Goal: Information Seeking & Learning: Learn about a topic

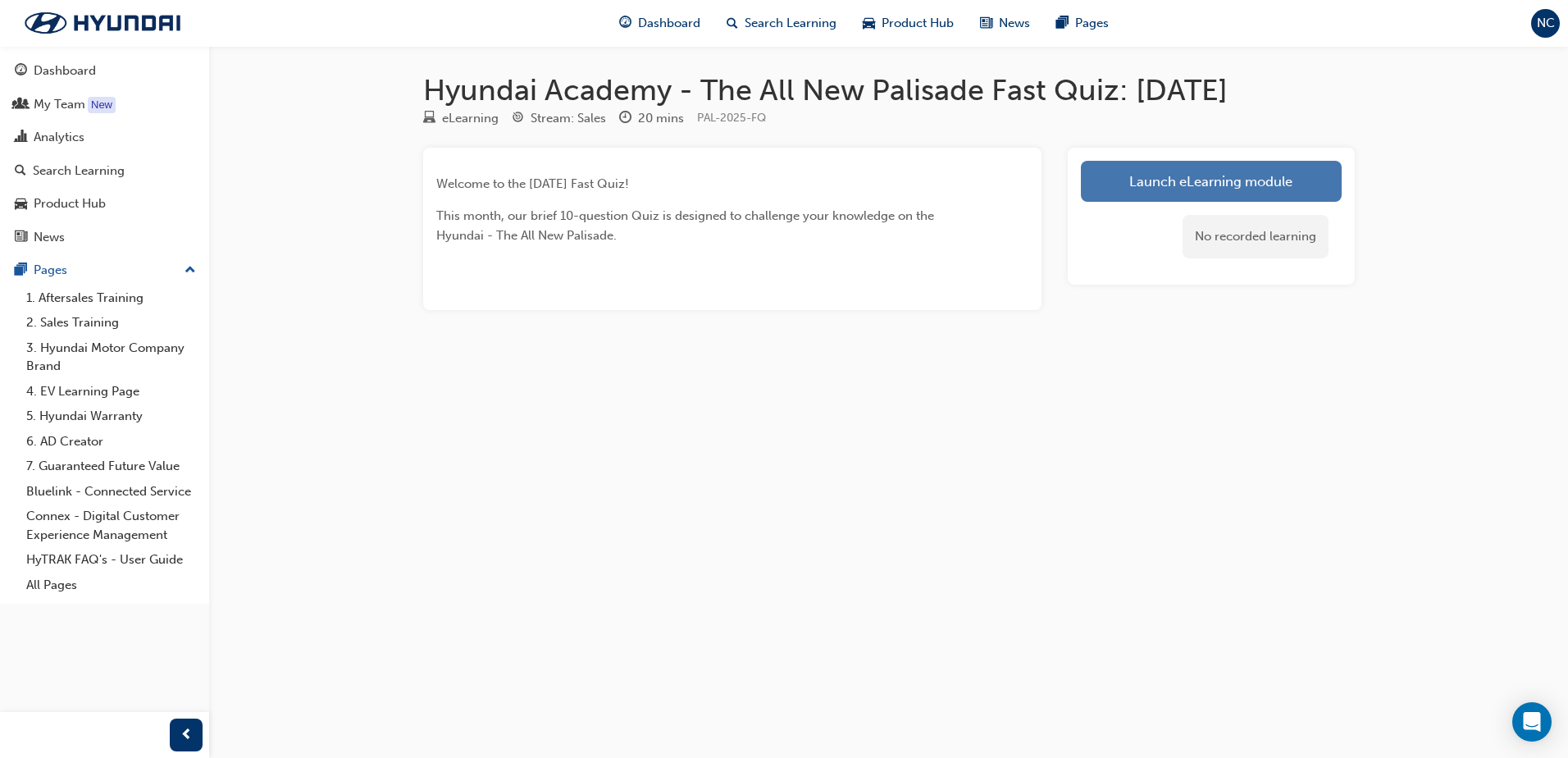
click at [1124, 188] on link "Launch eLearning module" at bounding box center [1211, 182] width 260 height 41
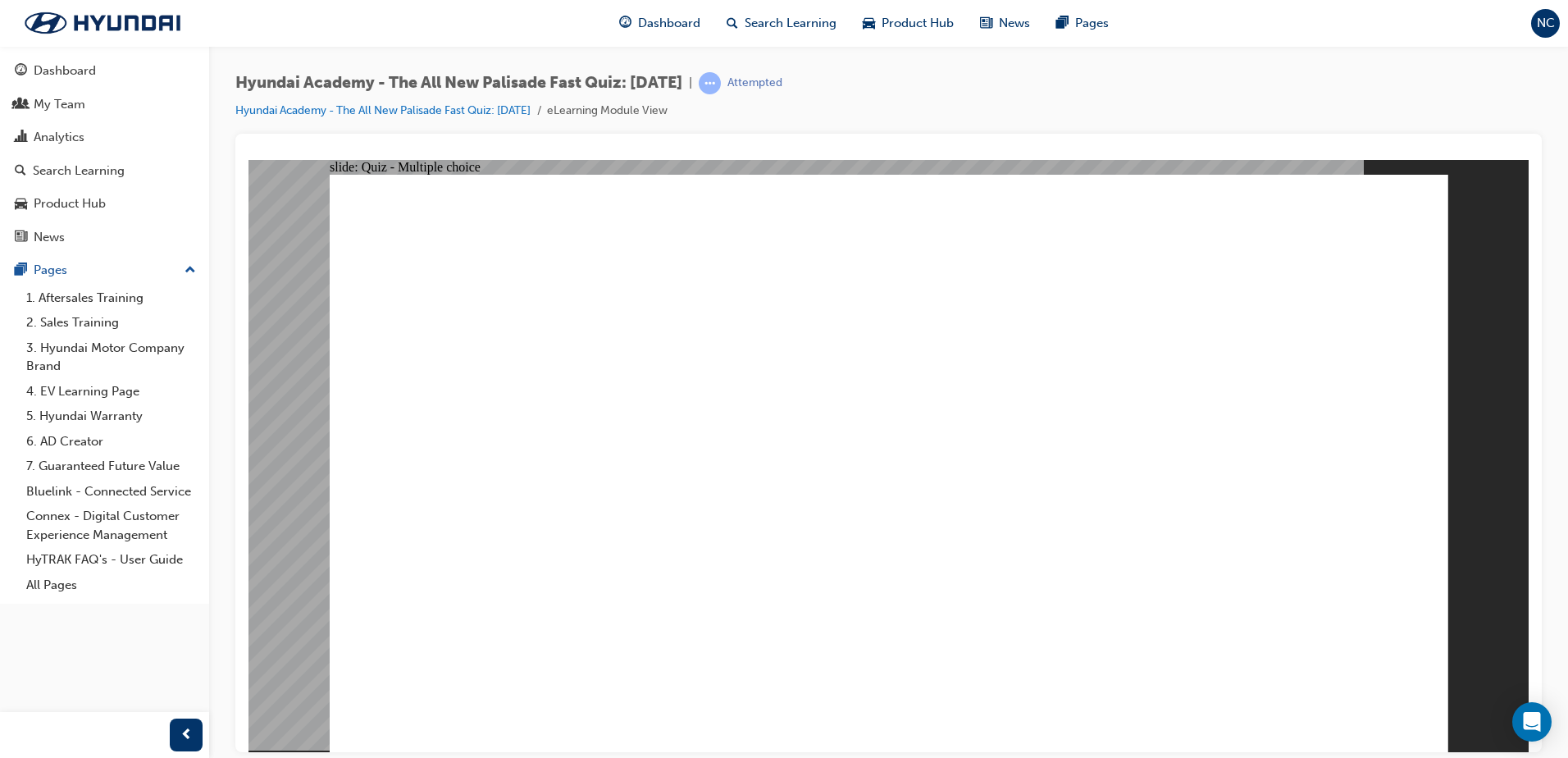
radio input "true"
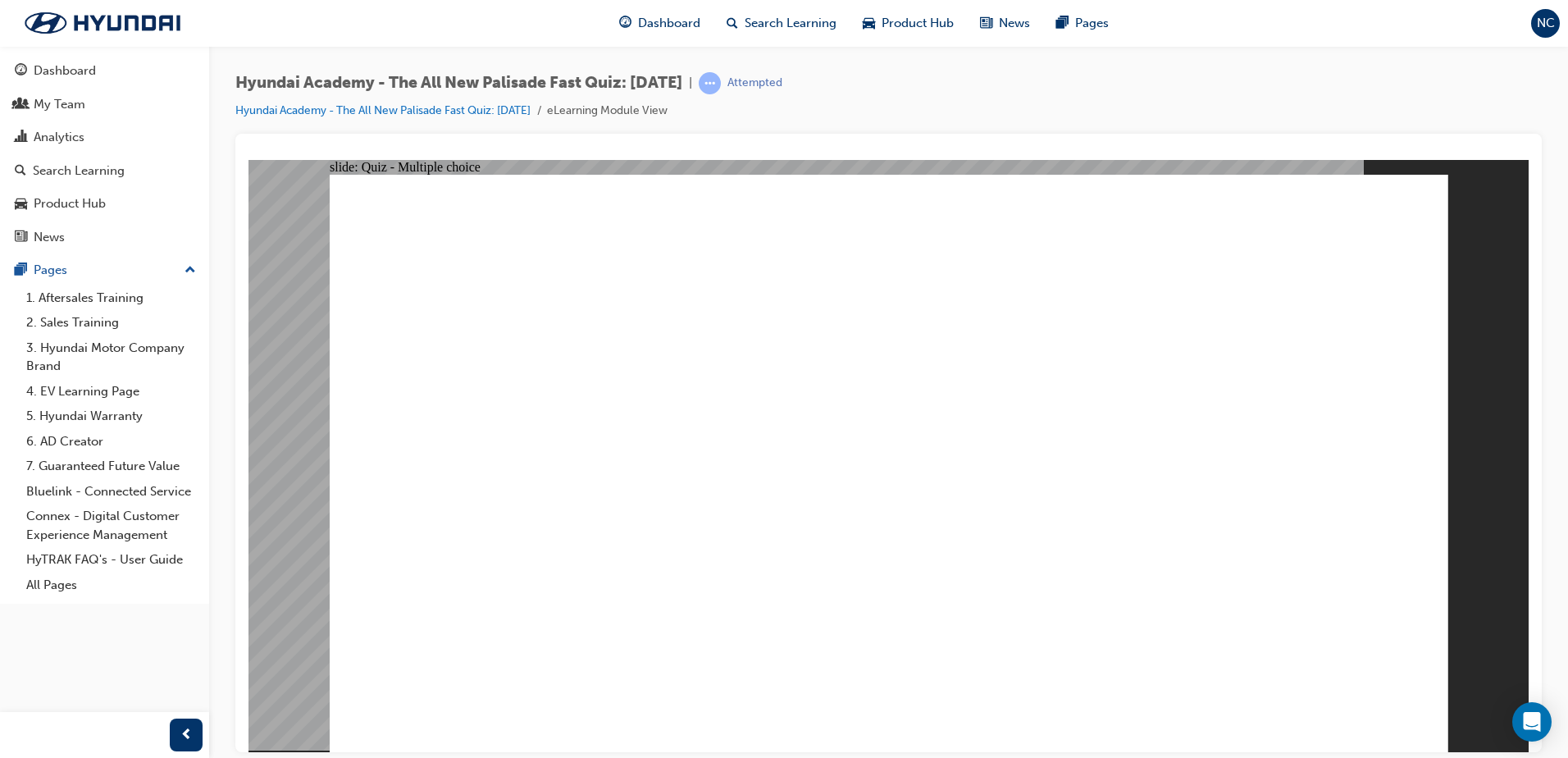
radio input "true"
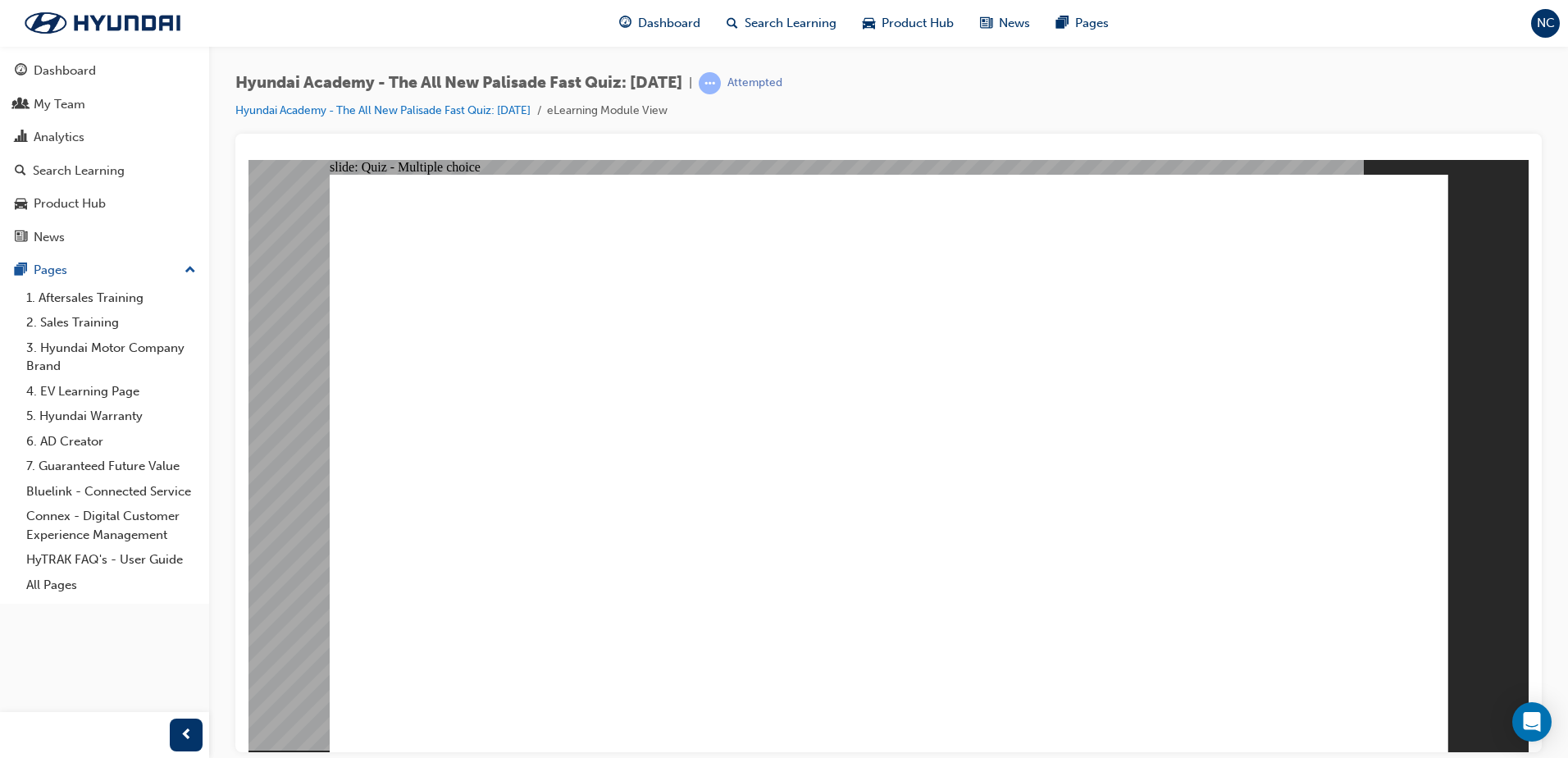
radio input "true"
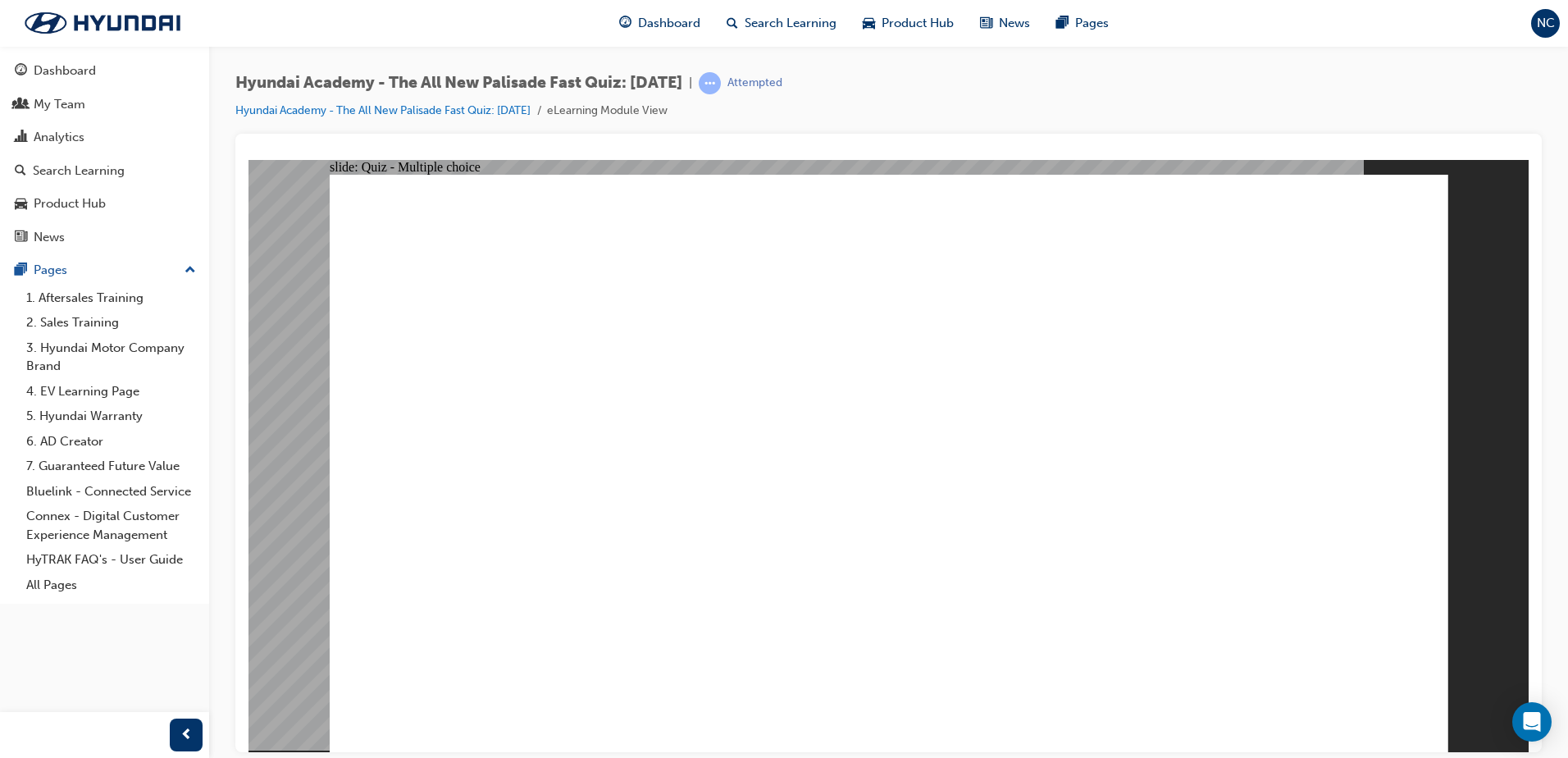
checkbox input "true"
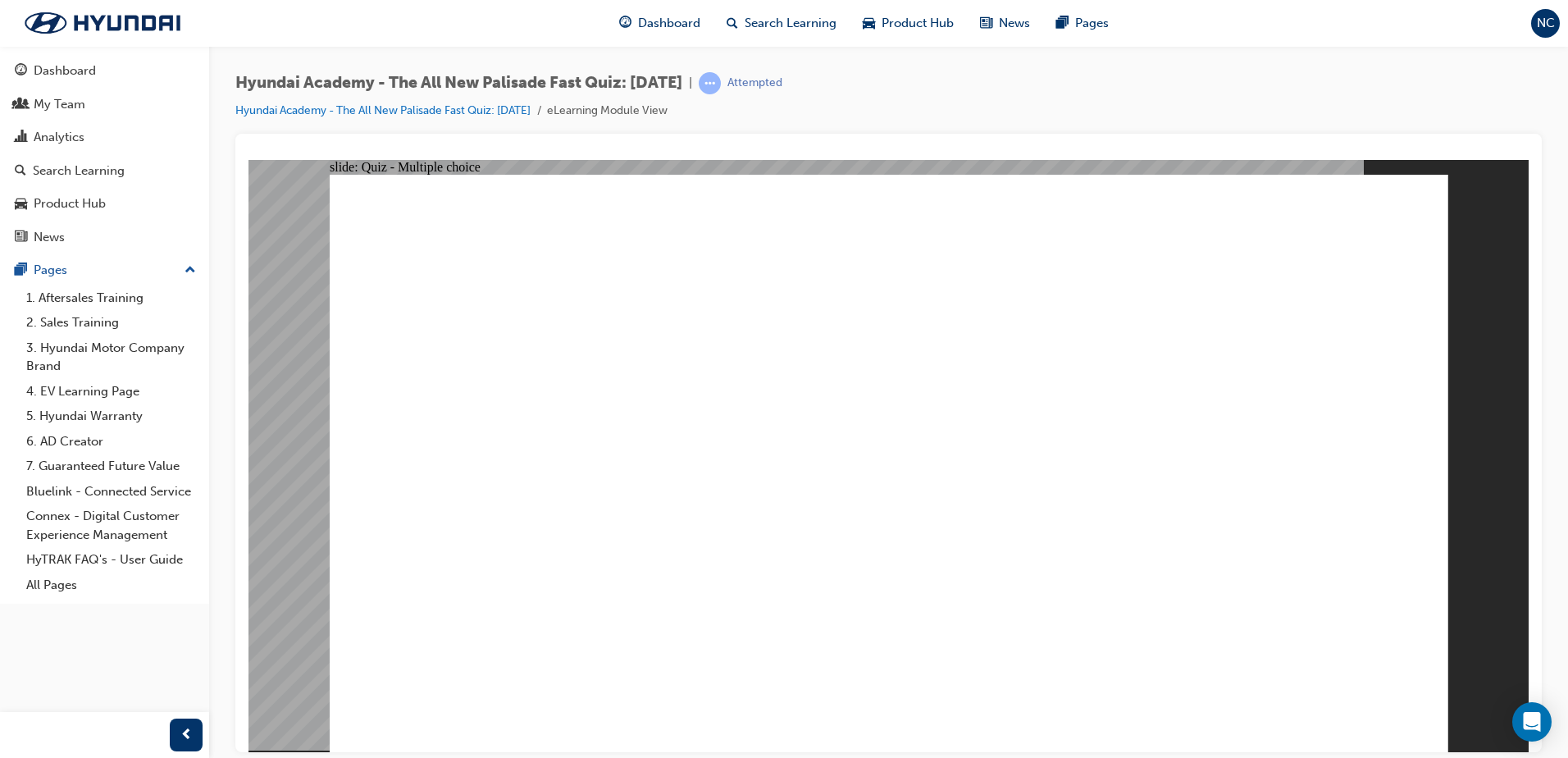
checkbox input "true"
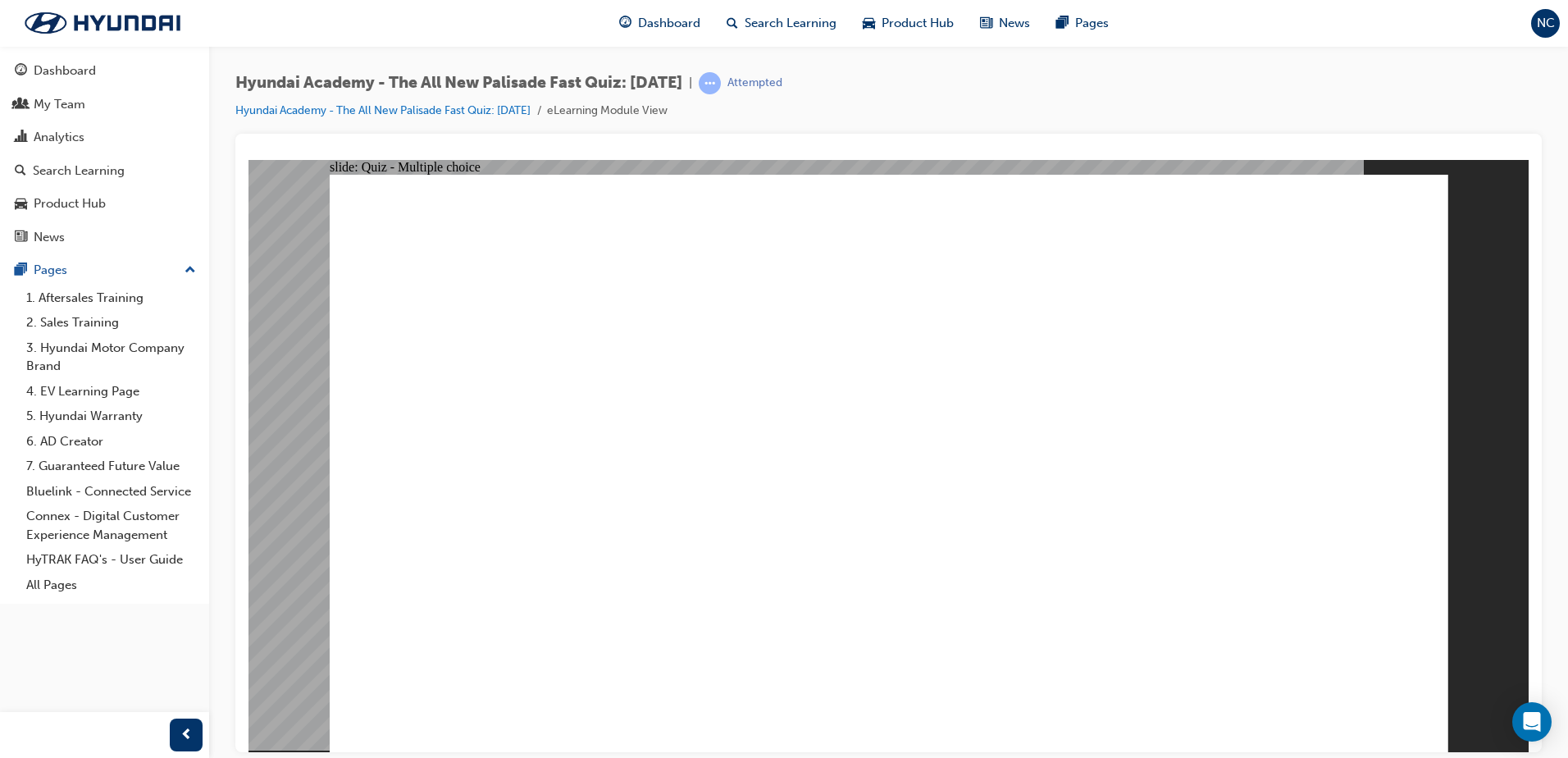
radio input "true"
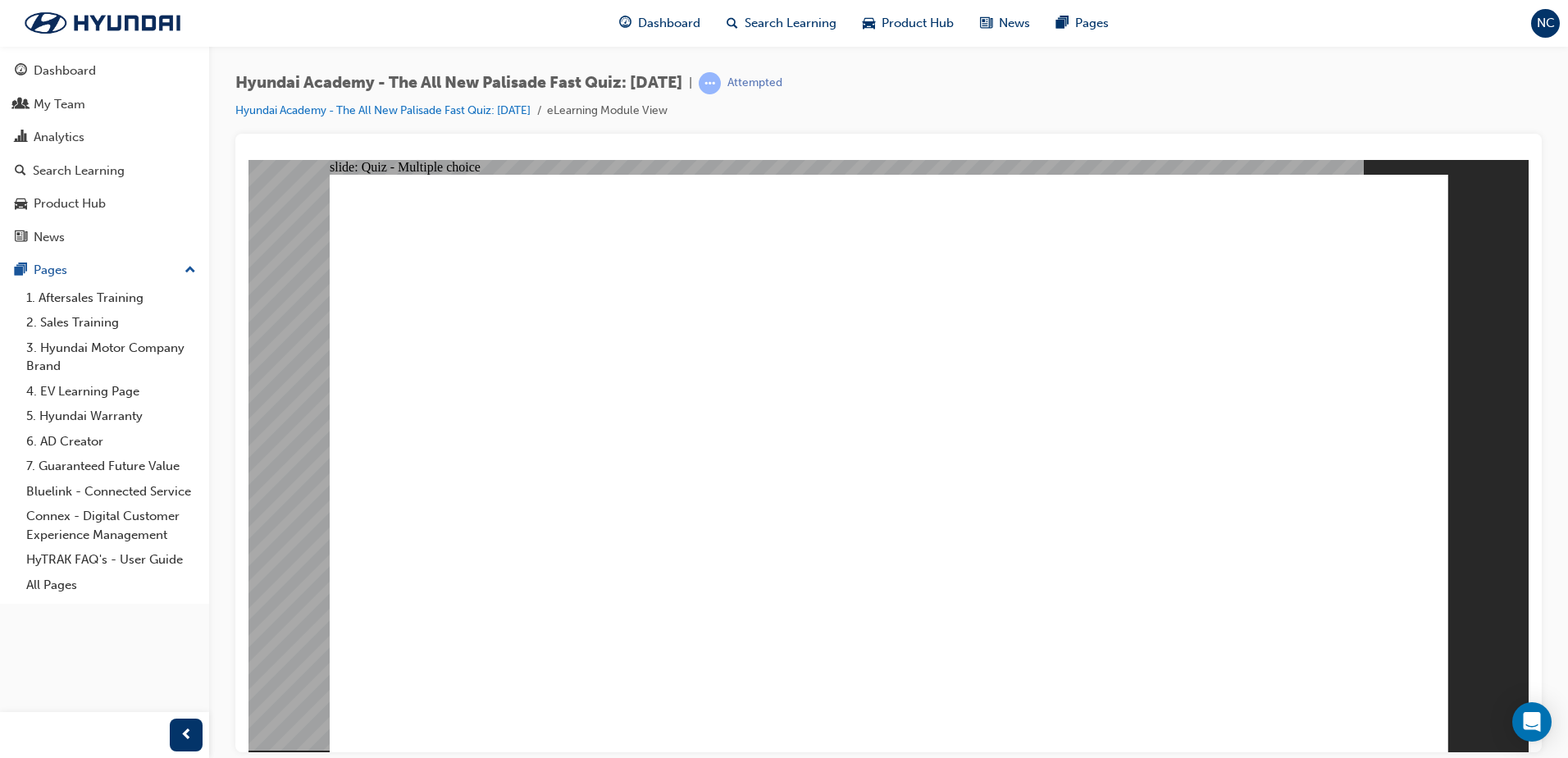
checkbox input "true"
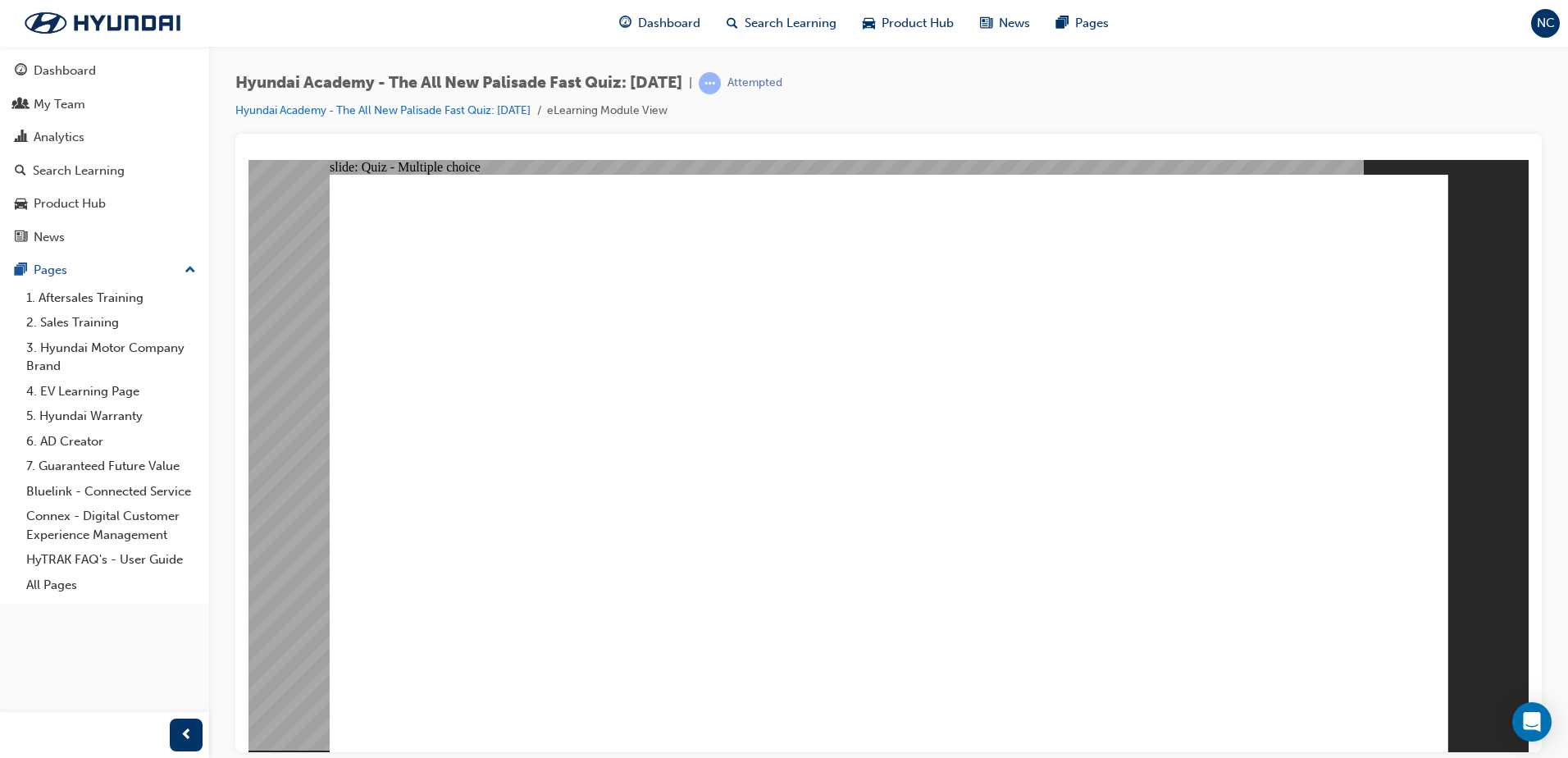
checkbox input "true"
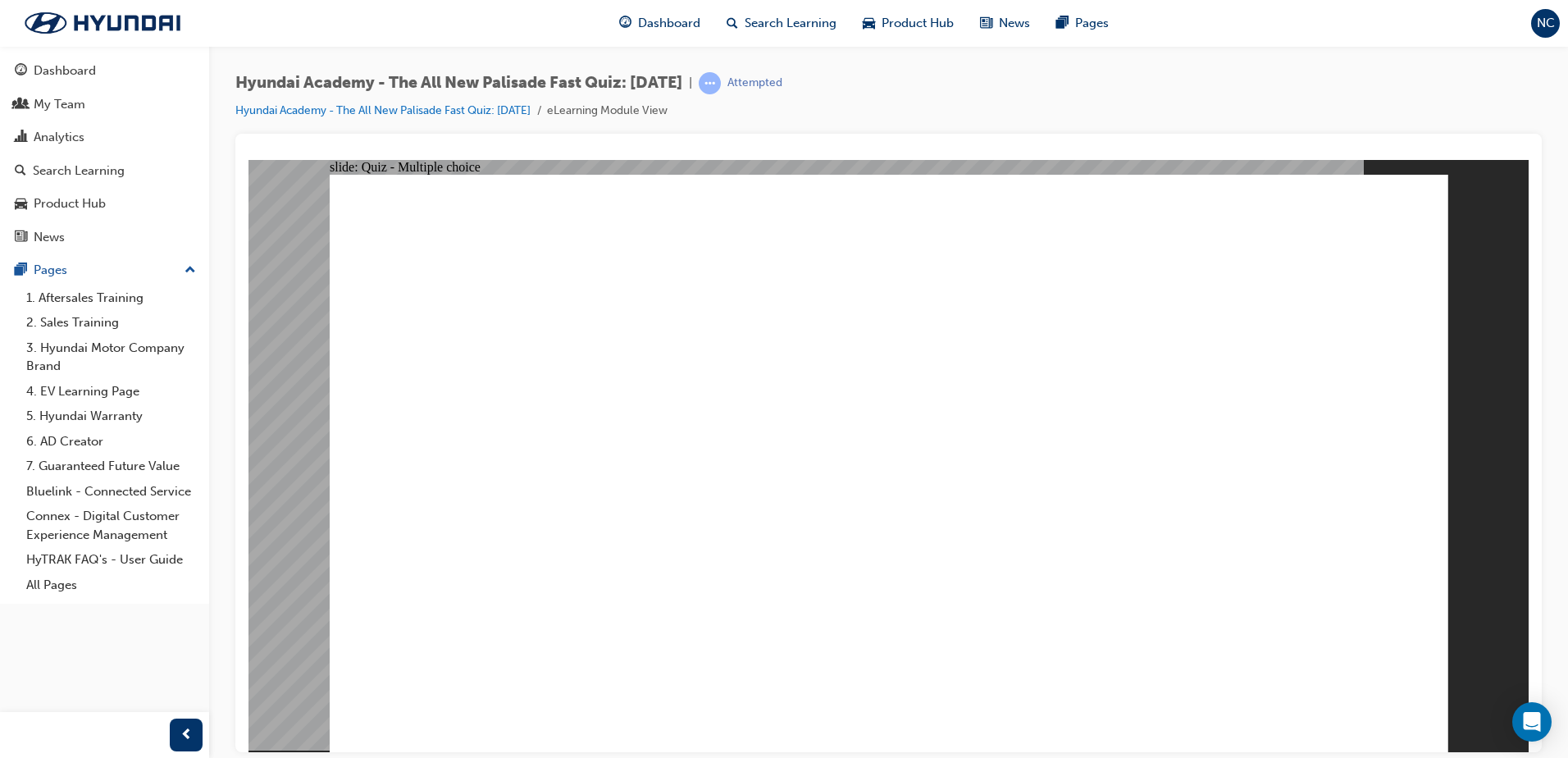
checkbox input "true"
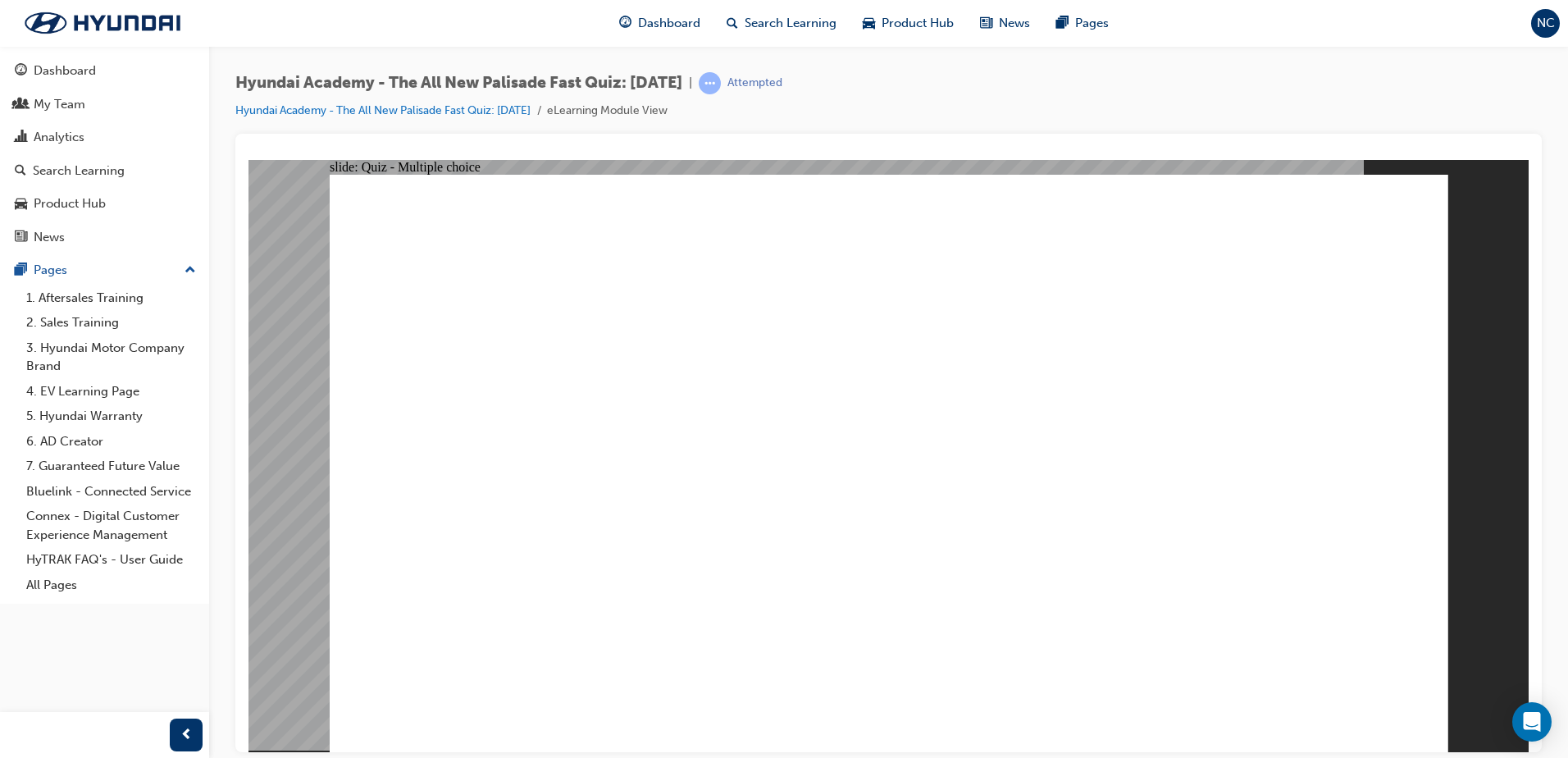
radio input "true"
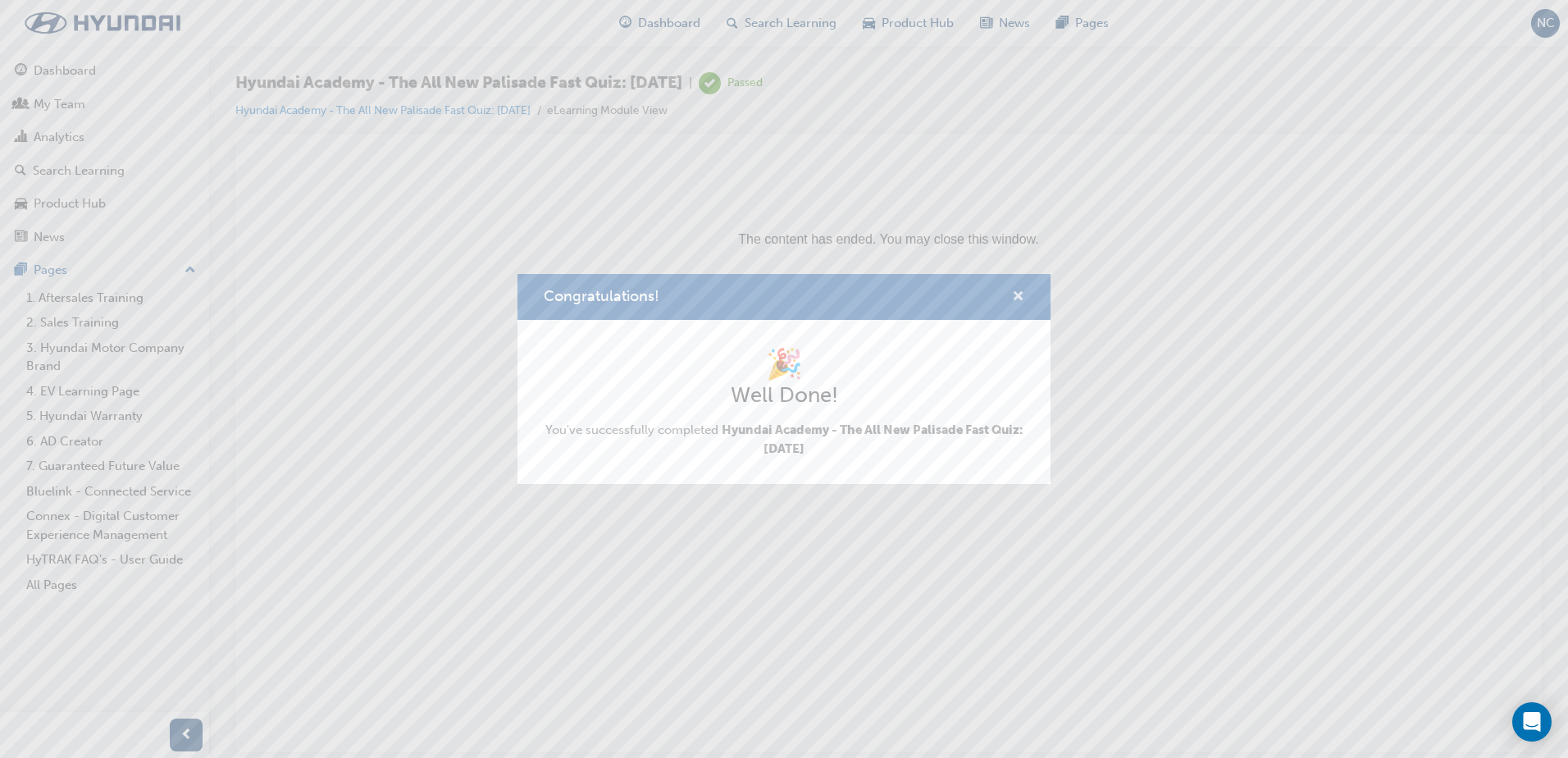
click at [1017, 295] on span "cross-icon" at bounding box center [1018, 297] width 12 height 15
